Goal: Find specific page/section: Find specific page/section

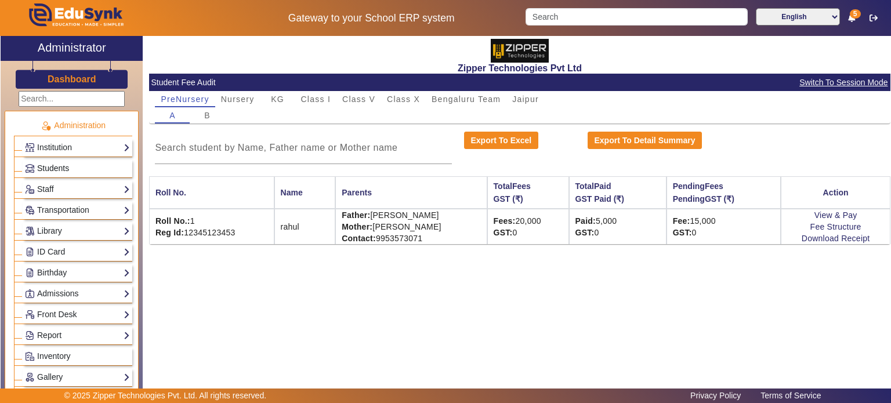
click at [81, 165] on link "Students" at bounding box center [77, 168] width 105 height 13
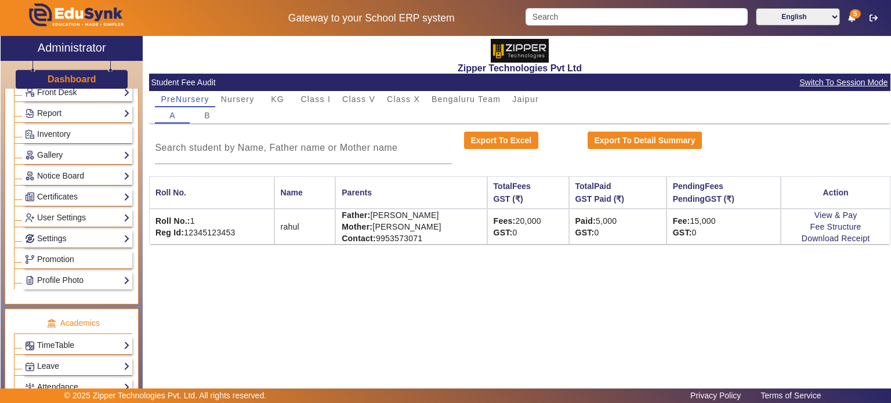
scroll to position [223, 0]
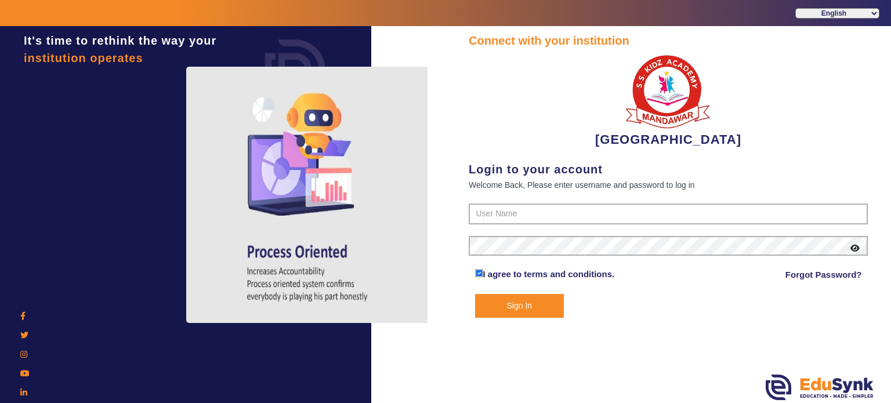
drag, startPoint x: 533, startPoint y: 203, endPoint x: 532, endPoint y: 213, distance: 10.5
click at [532, 213] on div "Connect with your institution [GEOGRAPHIC_DATA] Login to your account Welcome B…" at bounding box center [668, 175] width 399 height 286
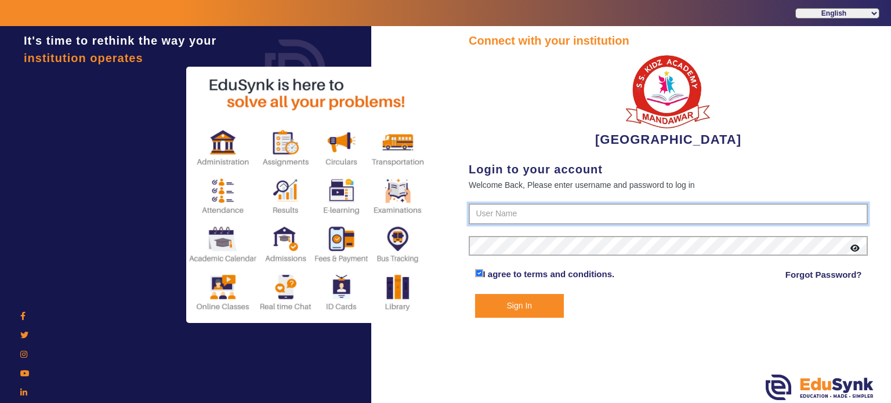
click at [532, 213] on input "text" at bounding box center [668, 214] width 399 height 21
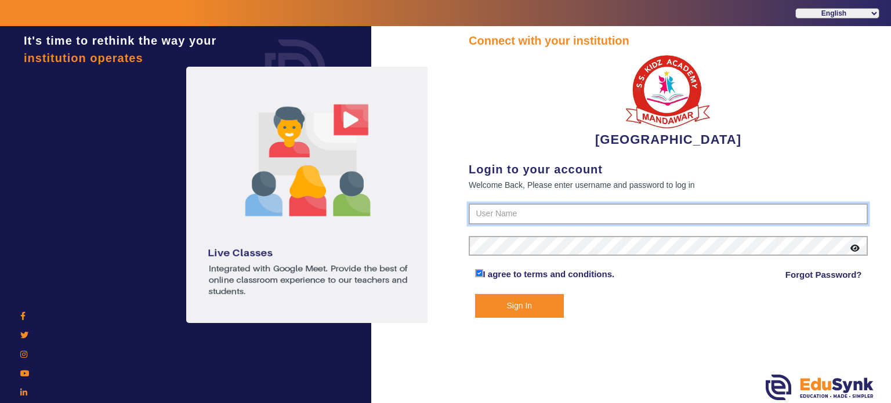
type input "9928895959"
click at [475, 294] on button "Sign In" at bounding box center [519, 306] width 89 height 24
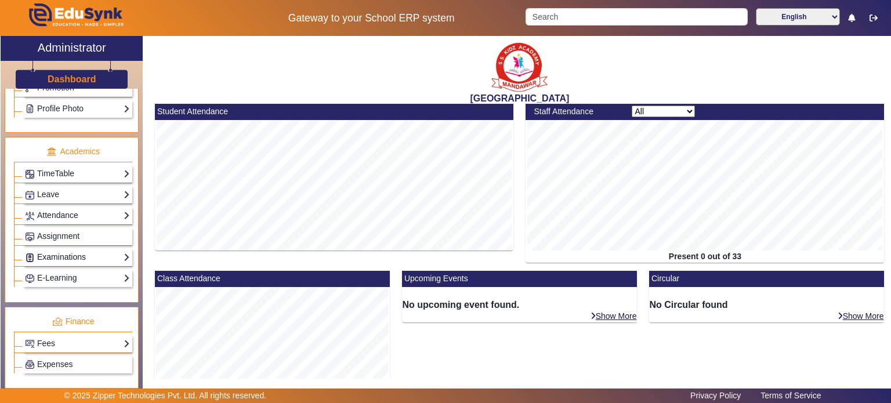
scroll to position [394, 0]
click at [84, 255] on link "Examinations" at bounding box center [77, 256] width 105 height 13
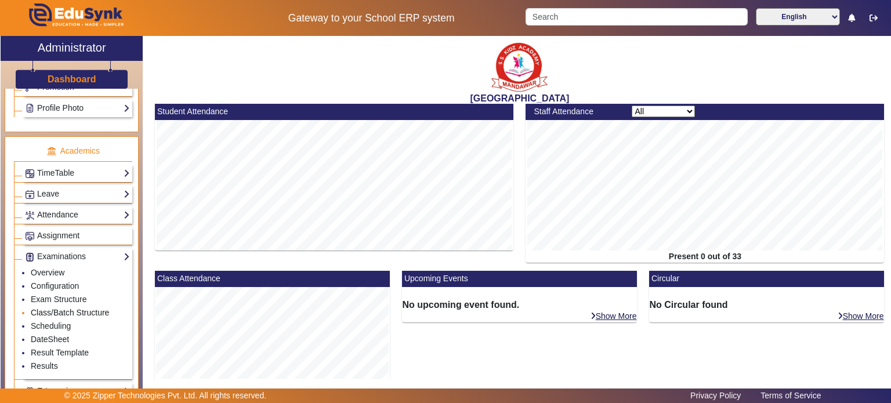
click at [66, 308] on link "Class/Batch Structure" at bounding box center [70, 312] width 78 height 9
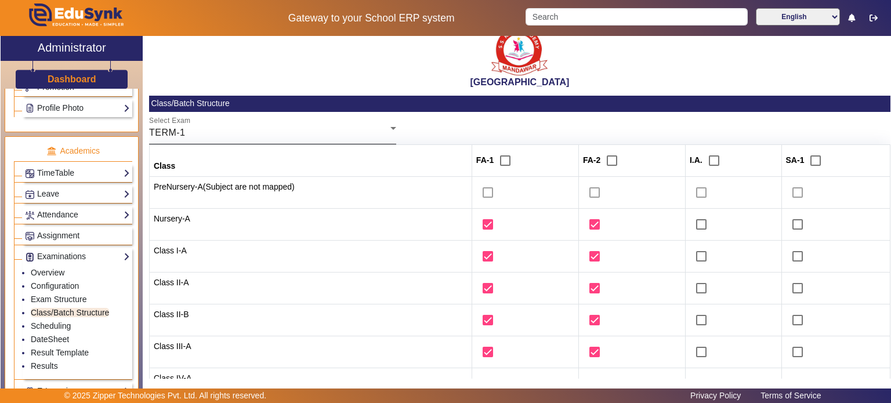
scroll to position [16, 0]
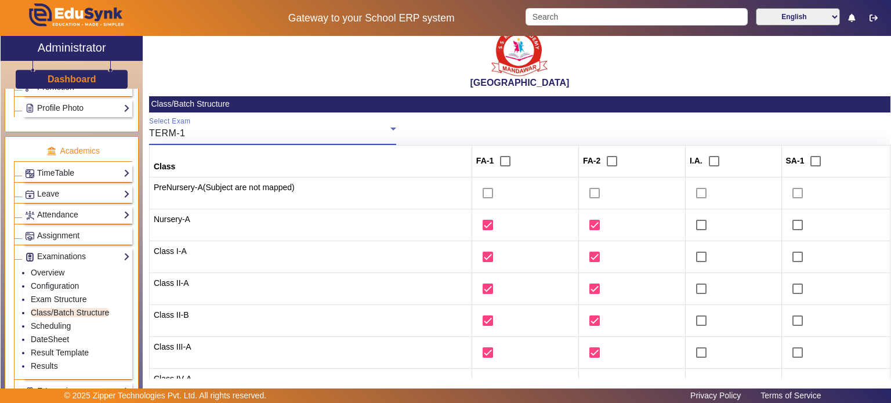
click at [260, 127] on div "TERM-1" at bounding box center [269, 133] width 241 height 14
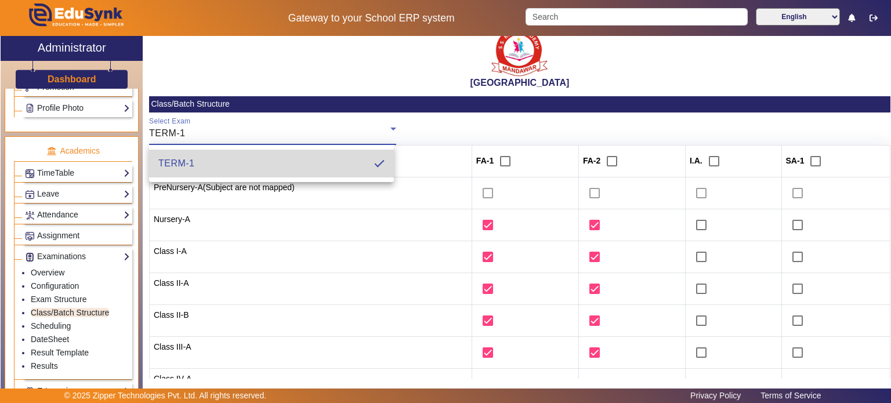
click at [251, 156] on mat-option "TERM-1" at bounding box center [271, 164] width 245 height 28
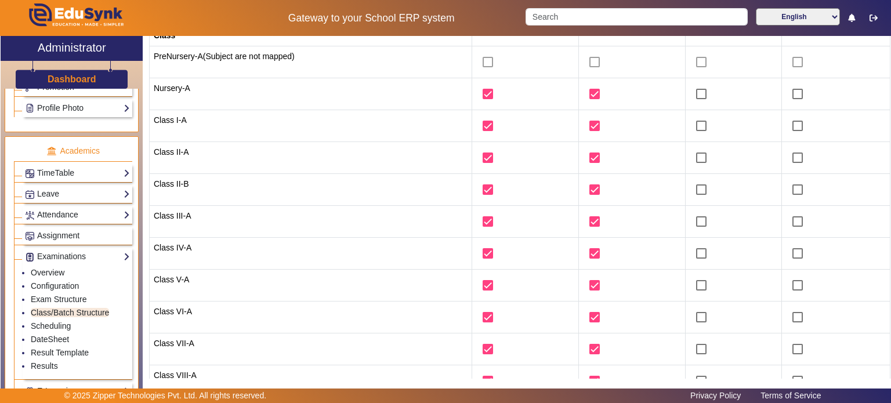
scroll to position [0, 0]
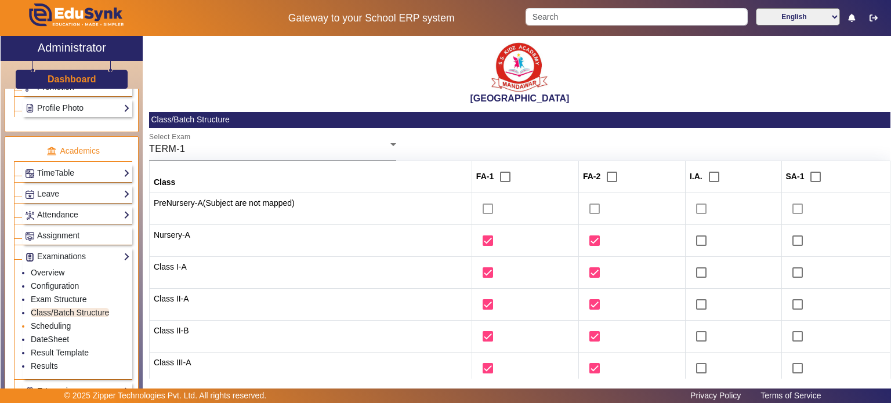
click at [64, 323] on link "Scheduling" at bounding box center [51, 325] width 40 height 9
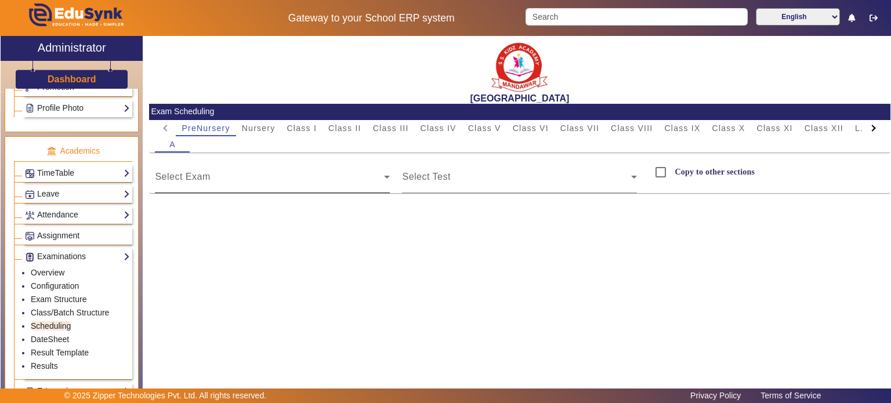
click at [226, 188] on span at bounding box center [269, 182] width 229 height 14
click at [232, 178] on span at bounding box center [269, 182] width 229 height 14
click at [437, 179] on span at bounding box center [516, 182] width 229 height 14
click at [255, 136] on div "A" at bounding box center [519, 144] width 729 height 16
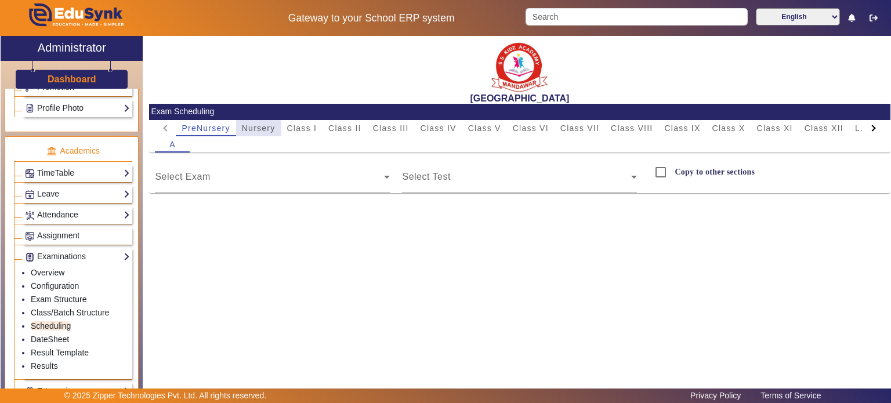
click at [258, 134] on span "Nursery" at bounding box center [259, 128] width 34 height 16
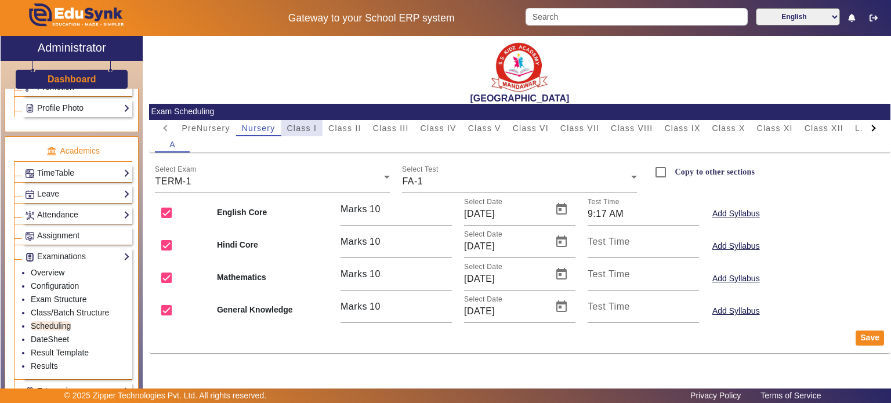
click at [303, 125] on span "Class I" at bounding box center [302, 128] width 30 height 8
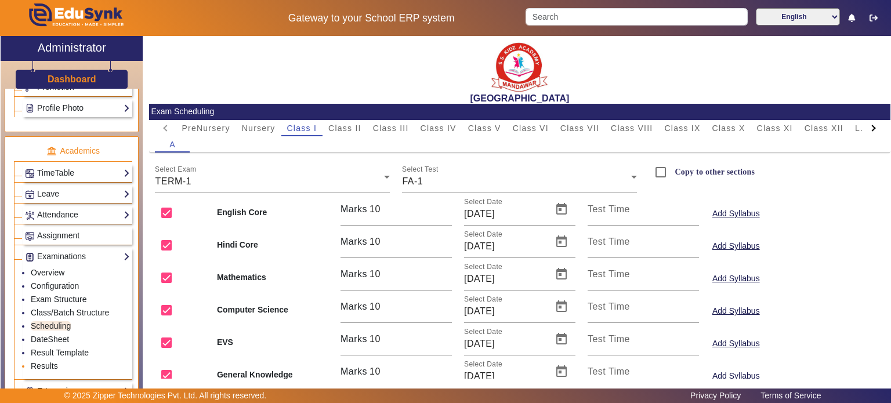
click at [50, 362] on link "Results" at bounding box center [44, 365] width 27 height 9
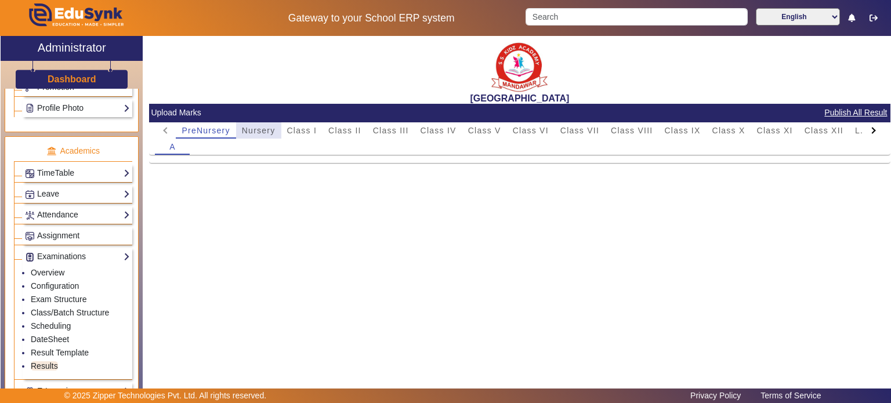
click at [262, 134] on span "Nursery" at bounding box center [259, 130] width 34 height 8
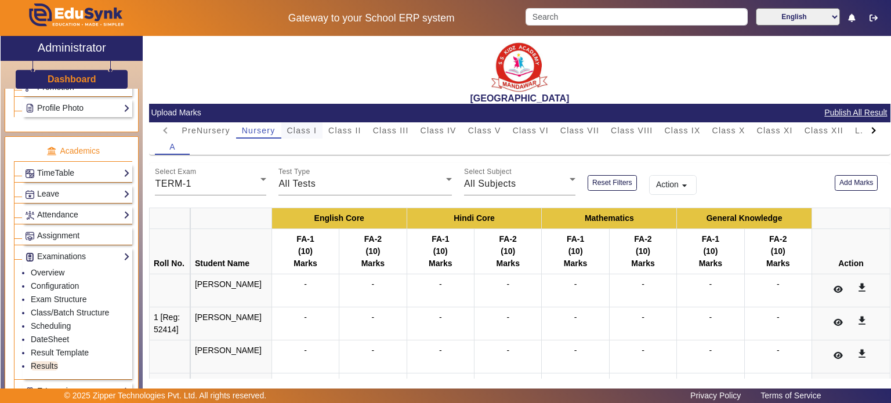
click at [285, 129] on div "Class I" at bounding box center [302, 130] width 42 height 16
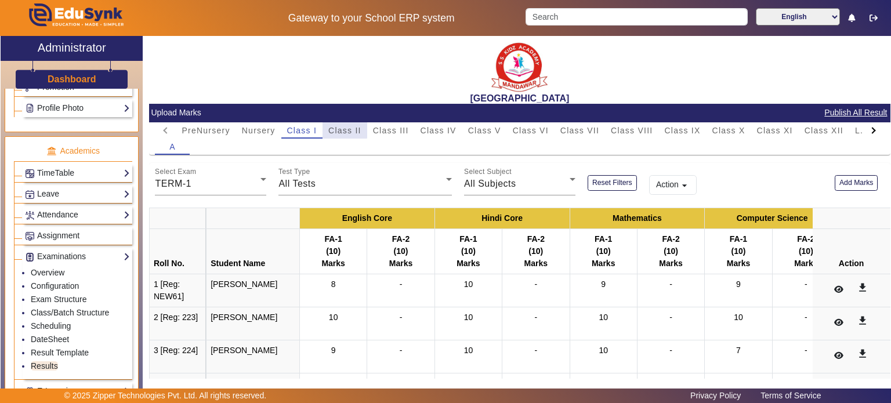
click at [328, 126] on span "Class II" at bounding box center [344, 130] width 33 height 8
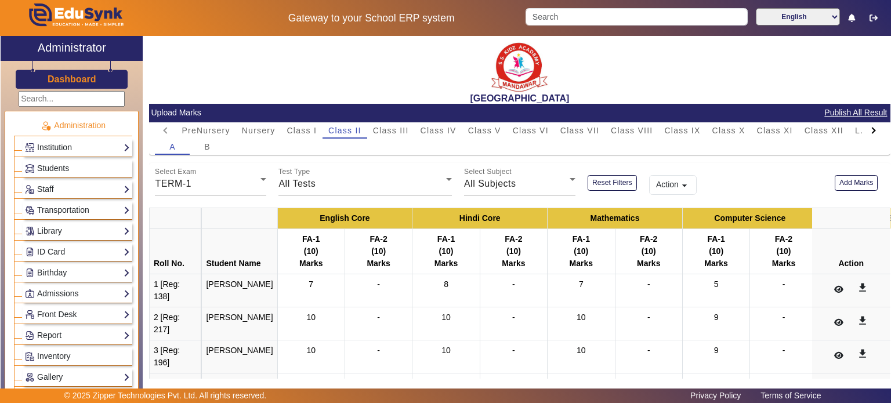
click at [67, 141] on link "Institution" at bounding box center [77, 147] width 105 height 13
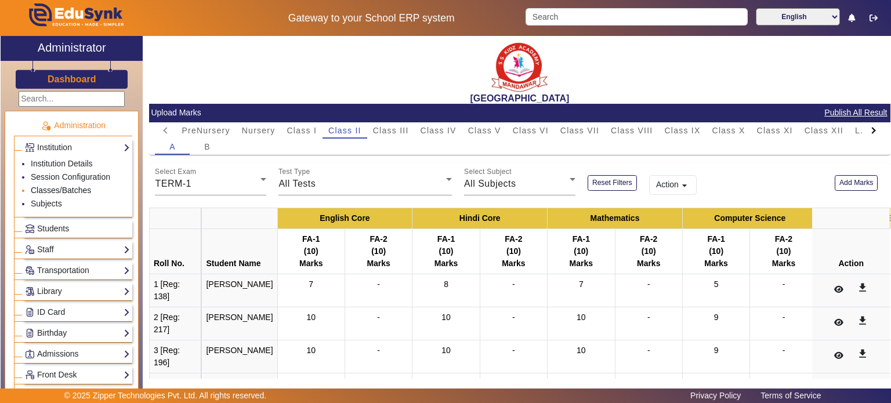
click at [62, 189] on link "Classes/Batches" at bounding box center [61, 190] width 60 height 9
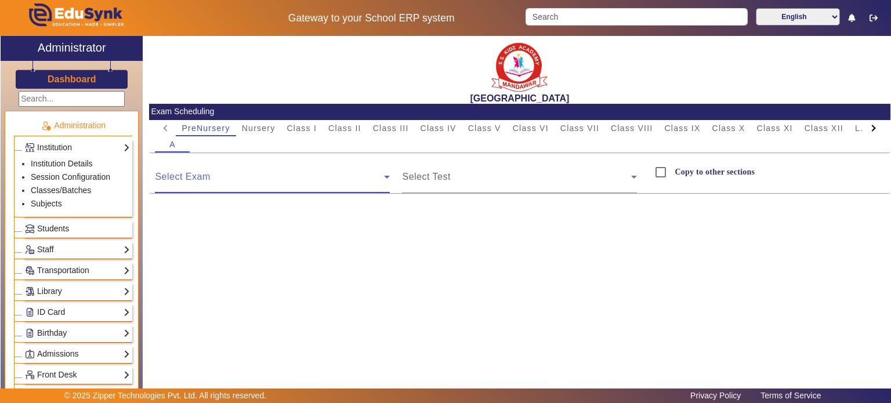
click at [257, 180] on span at bounding box center [269, 182] width 229 height 14
click at [72, 233] on link "Students" at bounding box center [77, 228] width 105 height 13
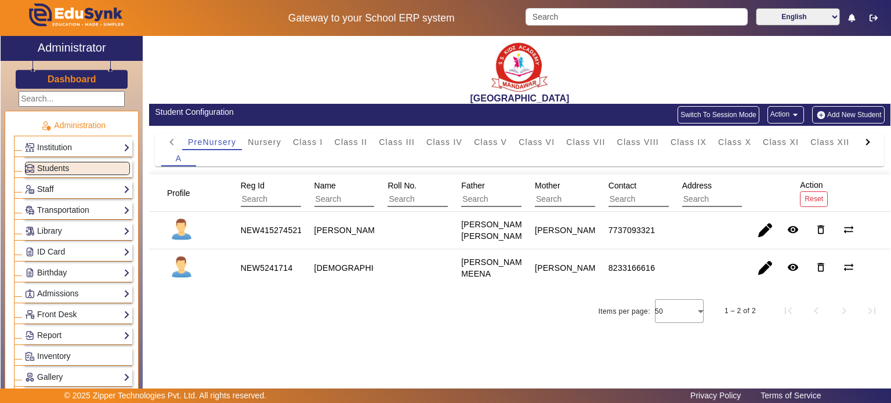
click at [88, 185] on link "Staff" at bounding box center [77, 189] width 105 height 13
